Goal: Check status: Check status

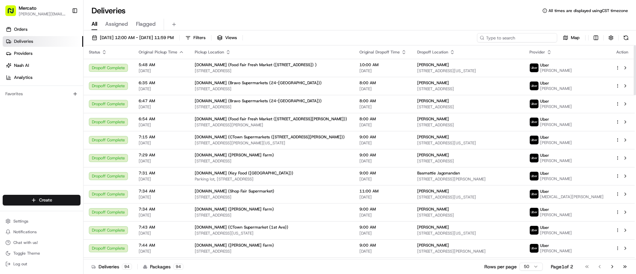
click at [510, 40] on input at bounding box center [517, 37] width 80 height 9
paste input "job_NopC9WxiuWbb5wexnCAs3V"
type input "job_NopC9WxiuWbb5wexnCAs3V"
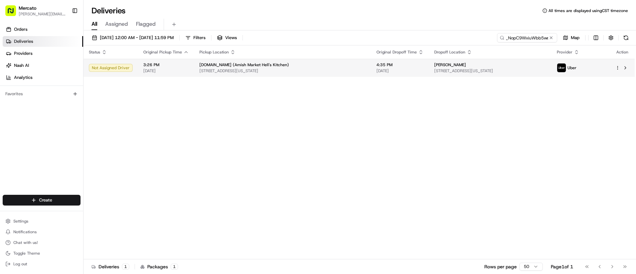
click at [376, 64] on span "4:35 PM" at bounding box center [399, 64] width 47 height 5
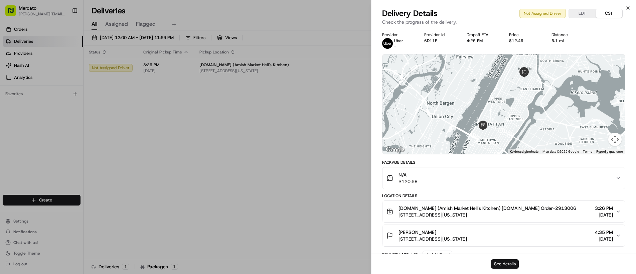
click at [506, 264] on button "See details" at bounding box center [505, 263] width 28 height 9
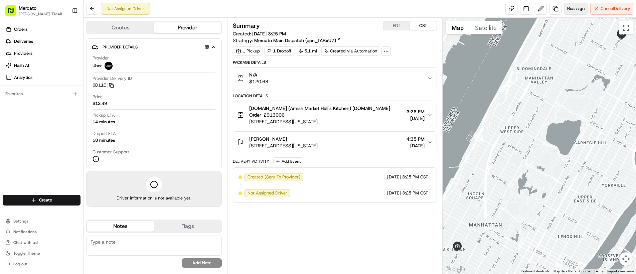
click at [577, 9] on span "Reassign" at bounding box center [575, 9] width 17 height 6
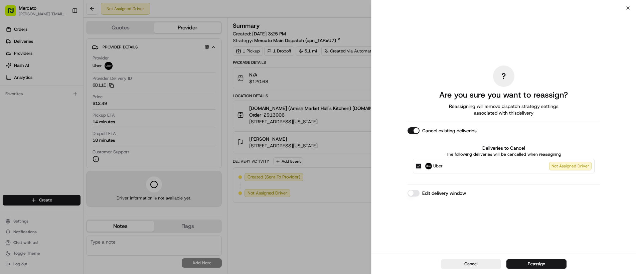
click at [416, 193] on button "Edit delivery window" at bounding box center [413, 193] width 12 height 7
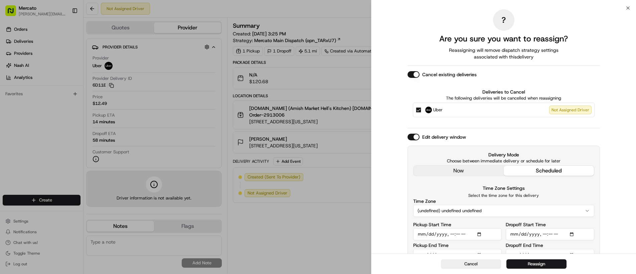
click at [436, 165] on div "now scheduled" at bounding box center [503, 170] width 181 height 11
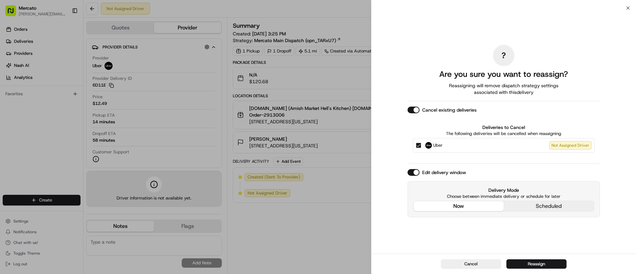
click at [436, 172] on div "Edit delivery window Delivery Mode Choose between immediate delivery or schedul…" at bounding box center [503, 193] width 192 height 48
click at [519, 263] on button "Reassign" at bounding box center [536, 263] width 60 height 9
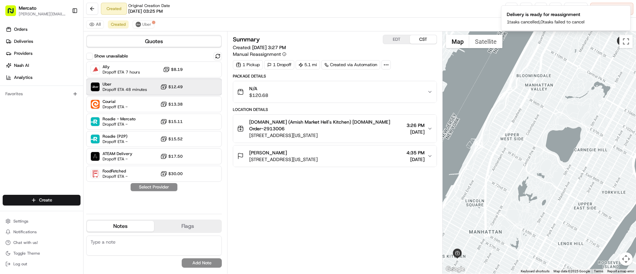
click at [133, 84] on span "Uber" at bounding box center [125, 83] width 44 height 5
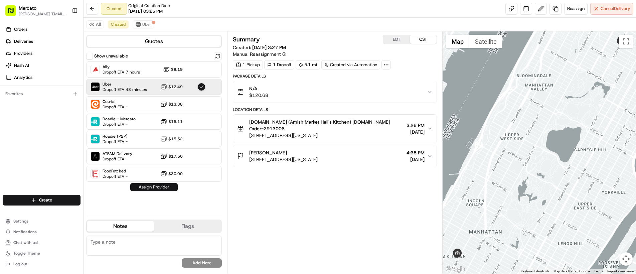
click at [138, 187] on button "Assign Provider" at bounding box center [153, 187] width 47 height 8
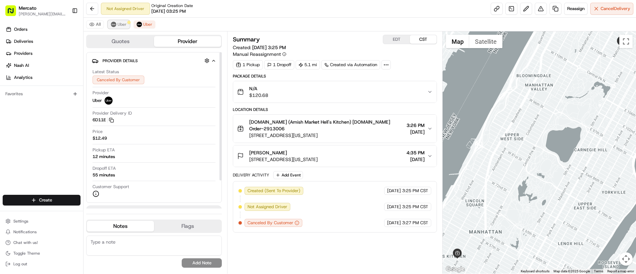
click at [120, 22] on span "Uber" at bounding box center [122, 24] width 9 height 5
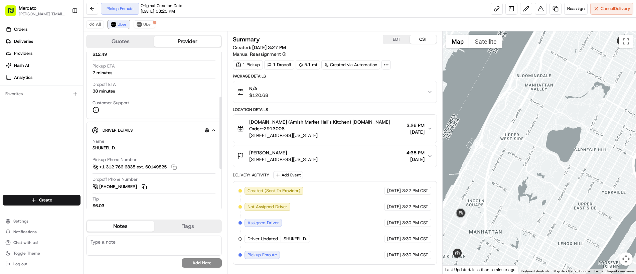
scroll to position [112, 0]
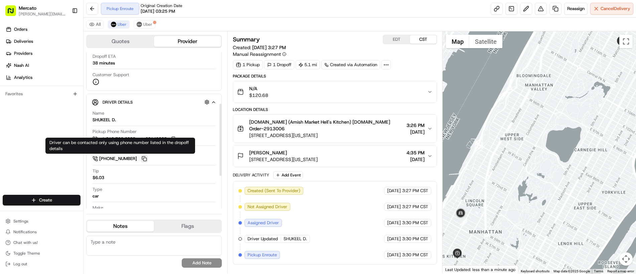
click at [146, 158] on button at bounding box center [144, 158] width 7 height 7
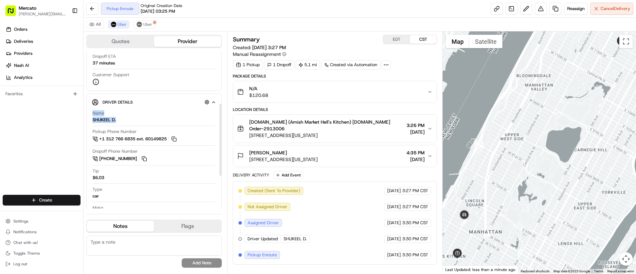
drag, startPoint x: 101, startPoint y: 114, endPoint x: 122, endPoint y: 119, distance: 22.3
click at [123, 119] on div "Driver Details Hidden ( 5 ) Name SHUKEEL D. Pickup Phone Number +1 312 766 6835…" at bounding box center [154, 185] width 136 height 185
copy div "Name SHUKEEL D."
click at [498, 10] on link at bounding box center [497, 9] width 12 height 12
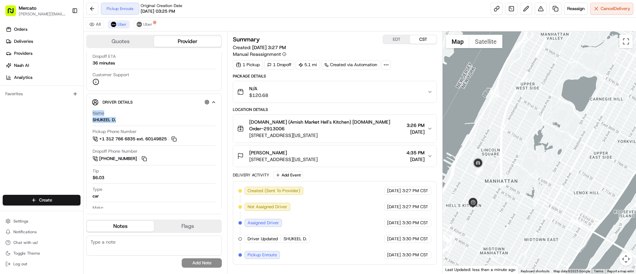
drag, startPoint x: 507, startPoint y: 243, endPoint x: 523, endPoint y: 192, distance: 54.2
click at [523, 192] on div at bounding box center [538, 152] width 193 height 242
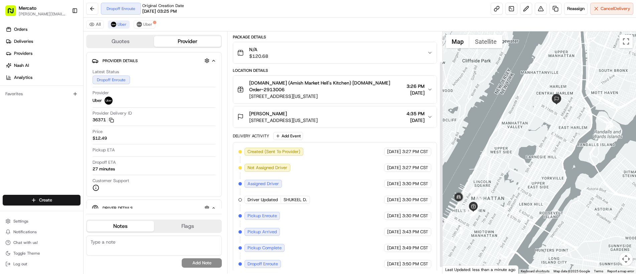
scroll to position [42, 0]
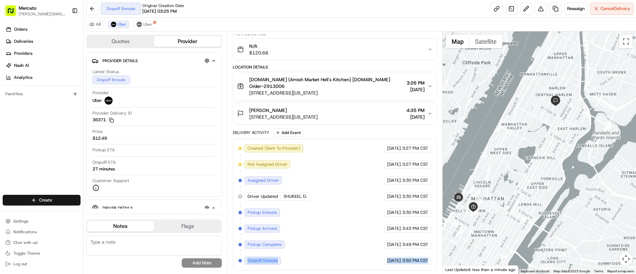
drag, startPoint x: 262, startPoint y: 262, endPoint x: 419, endPoint y: 264, distance: 157.3
click at [419, 264] on div "Created (Sent To Provider) Uber 08/15/2025 3:27 PM CST Not Assigned Driver Uber…" at bounding box center [335, 205] width 204 height 132
copy div "Dropoff Enroute Uber 08/15/2025 3:50 PM CST"
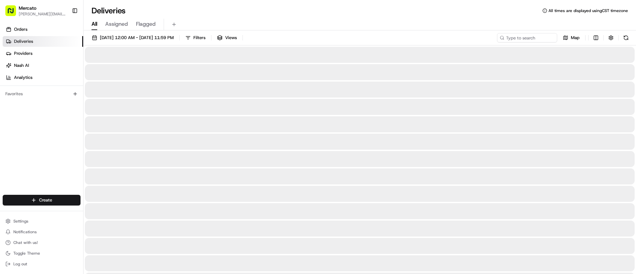
click at [515, 38] on input at bounding box center [527, 37] width 60 height 9
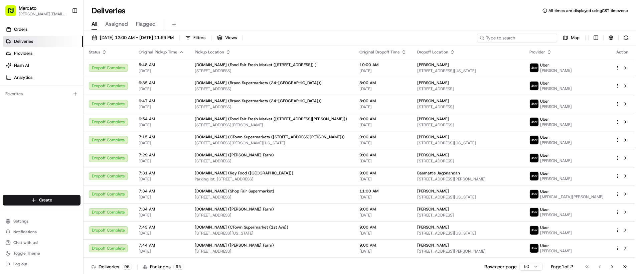
paste input "job_bMppzWeDZGf24deQQULvpz"
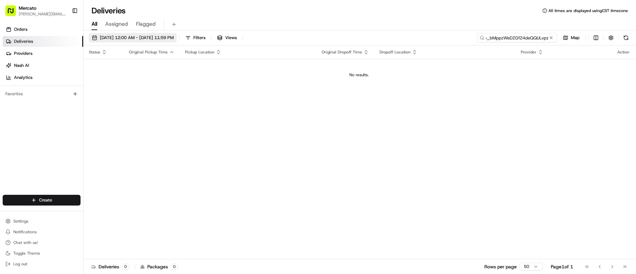
type input "job_bMppzWeDZGf24deQQULvpz"
click at [111, 35] on span "[DATE] 12:00 AM - [DATE] 11:59 PM" at bounding box center [137, 38] width 74 height 6
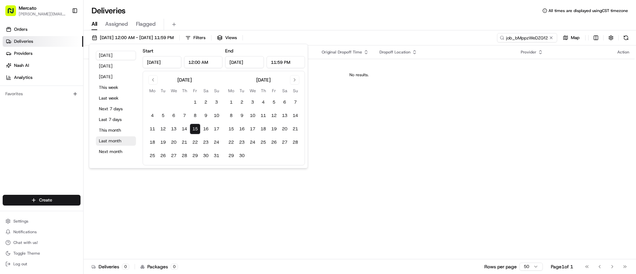
click at [115, 143] on button "Last month" at bounding box center [116, 140] width 40 height 9
type input "[DATE]"
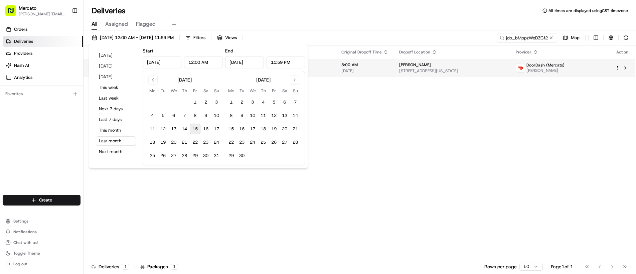
click at [399, 68] on span "[STREET_ADDRESS][US_STATE]" at bounding box center [452, 70] width 106 height 5
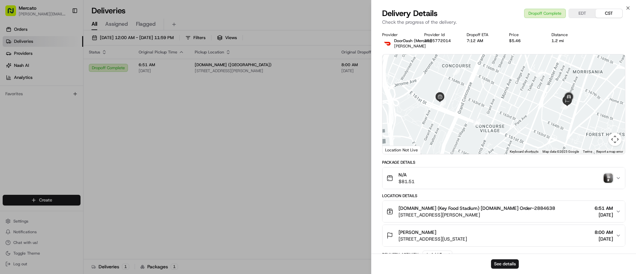
click at [606, 179] on img "button" at bounding box center [607, 177] width 9 height 9
